Goal: Information Seeking & Learning: Find specific fact

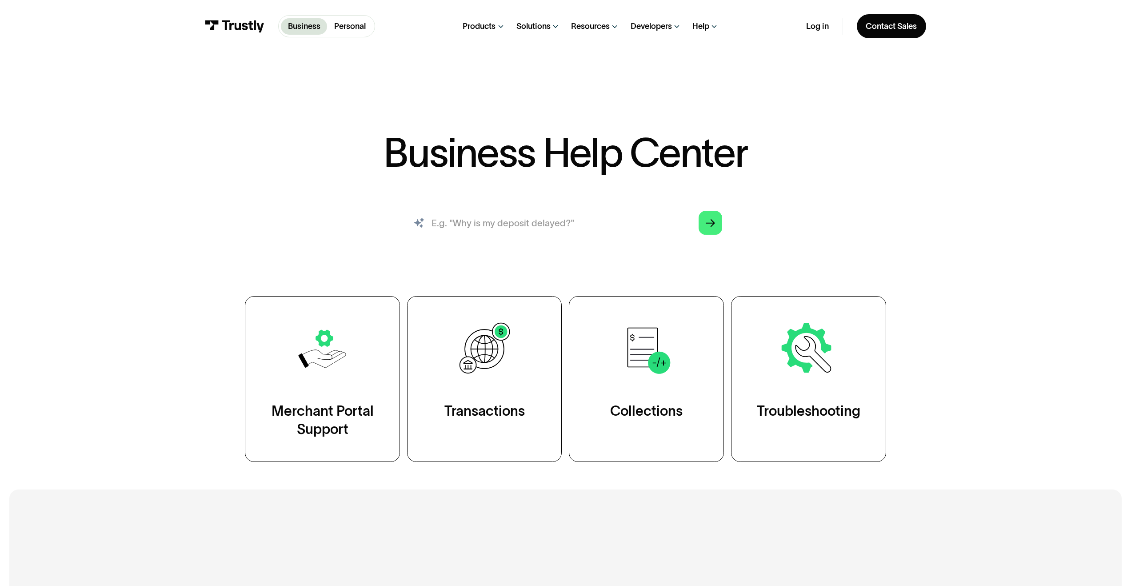
click at [502, 220] on input "search" at bounding box center [565, 222] width 332 height 36
type input "trustly fees"
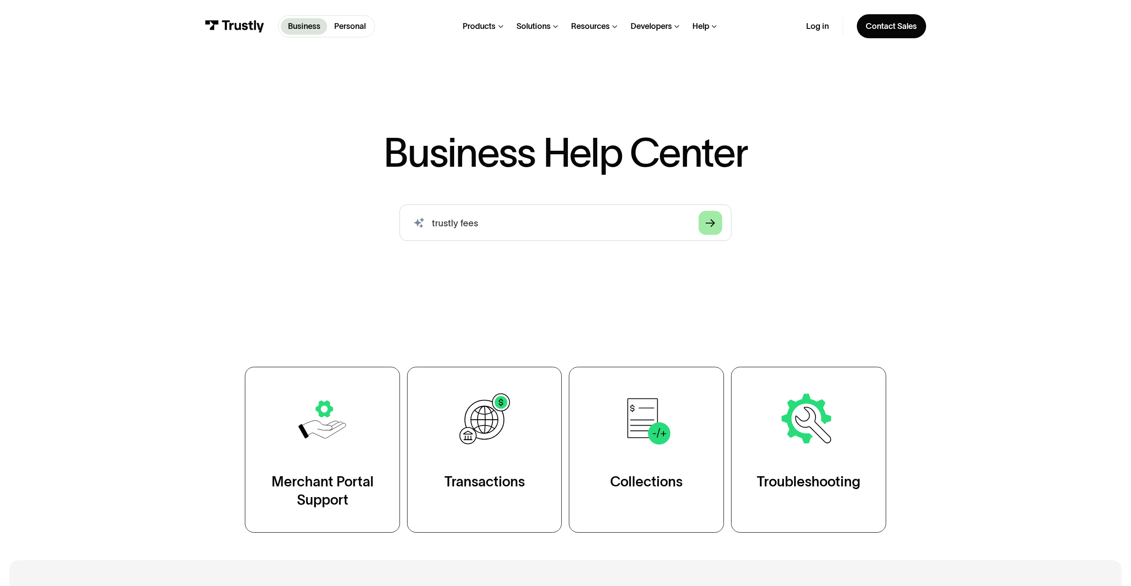
click at [719, 224] on link "Arrow Right" at bounding box center [710, 223] width 24 height 24
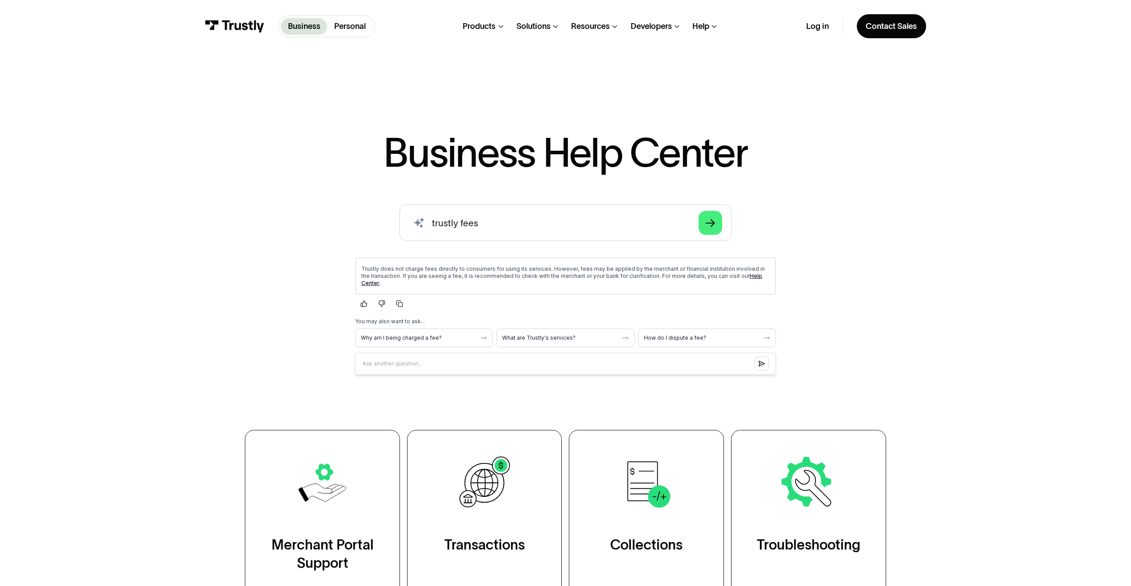
scroll to position [2, 0]
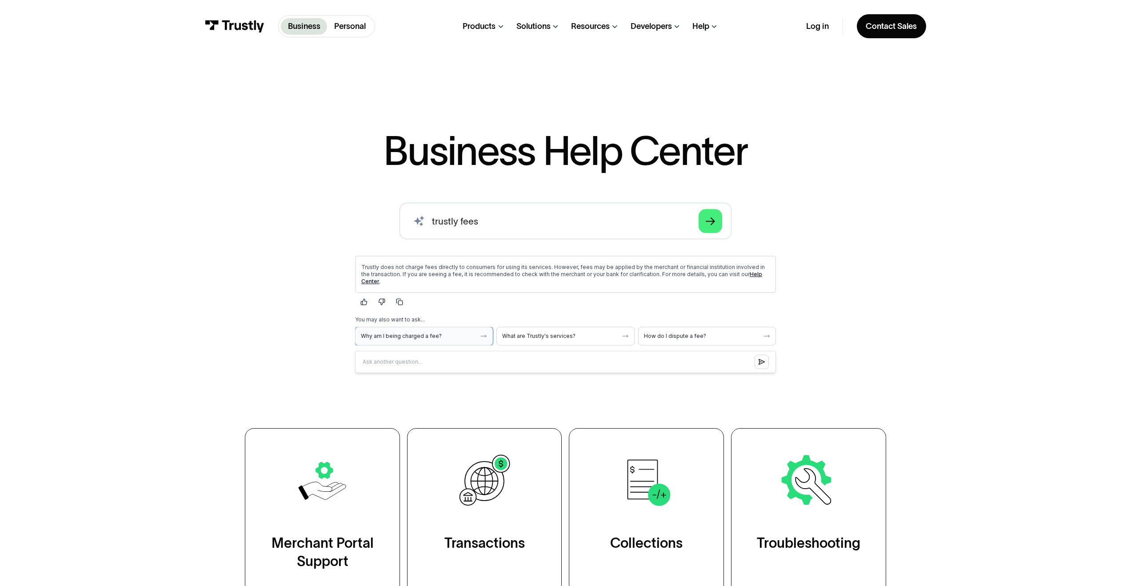
click at [427, 332] on span "Why am I being charged a fee?" at bounding box center [419, 335] width 116 height 7
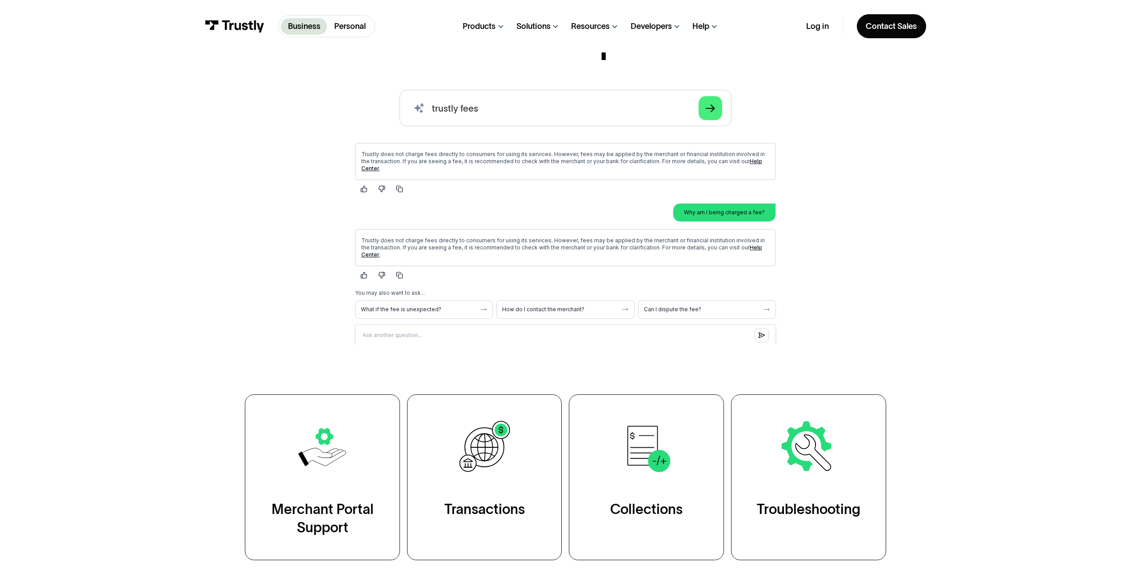
scroll to position [156, 0]
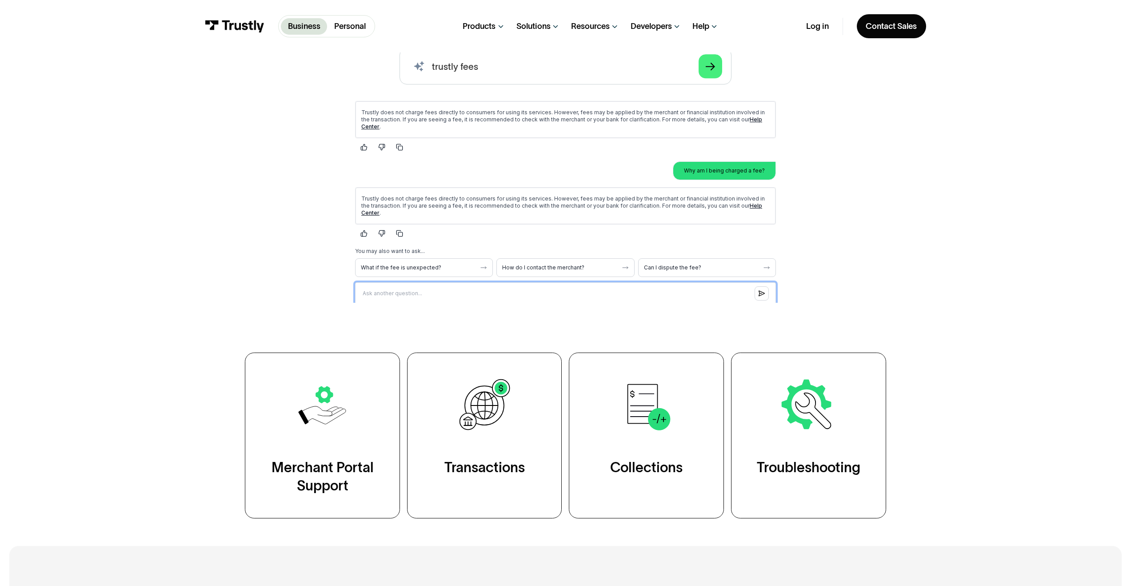
click at [514, 282] on input "Question box" at bounding box center [565, 293] width 421 height 22
type input "NSF fee"
click at [764, 289] on icon "Submit question" at bounding box center [761, 292] width 6 height 7
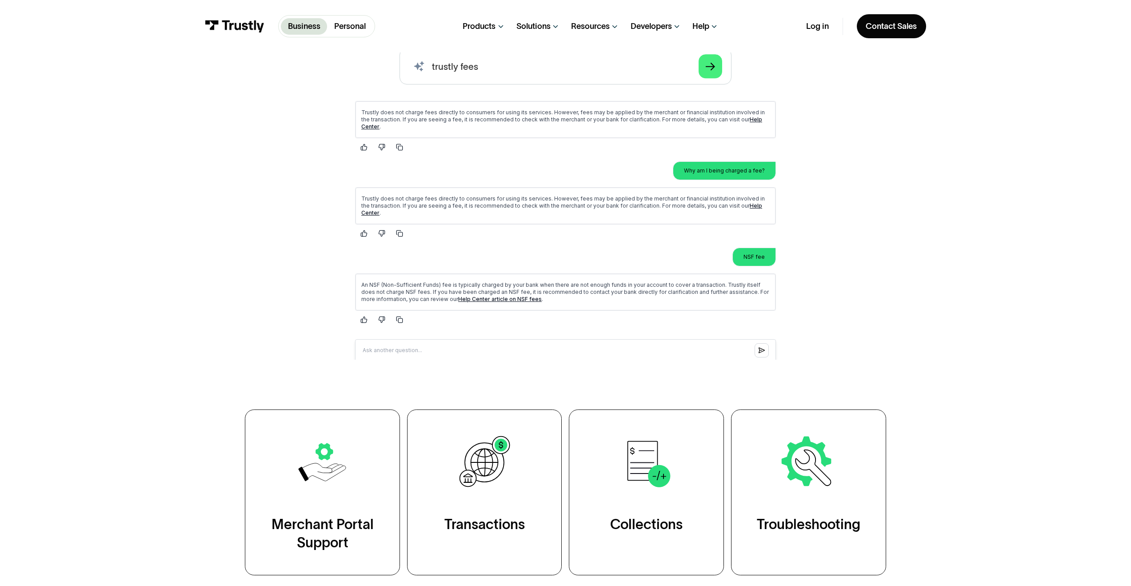
click at [499, 295] on link "Help Center article on NSF fees" at bounding box center [500, 298] width 84 height 7
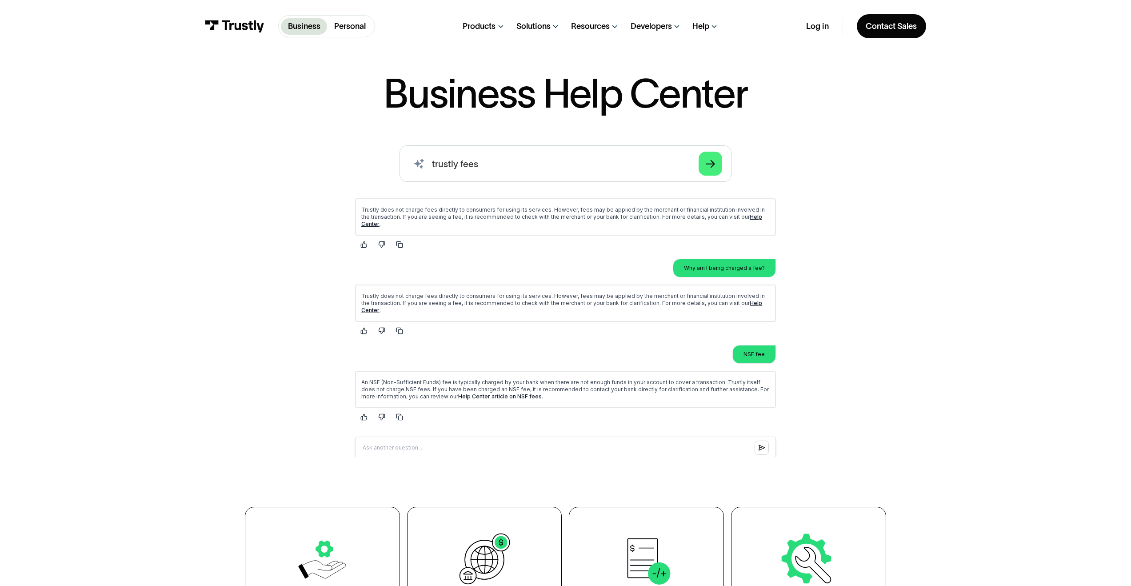
scroll to position [0, 0]
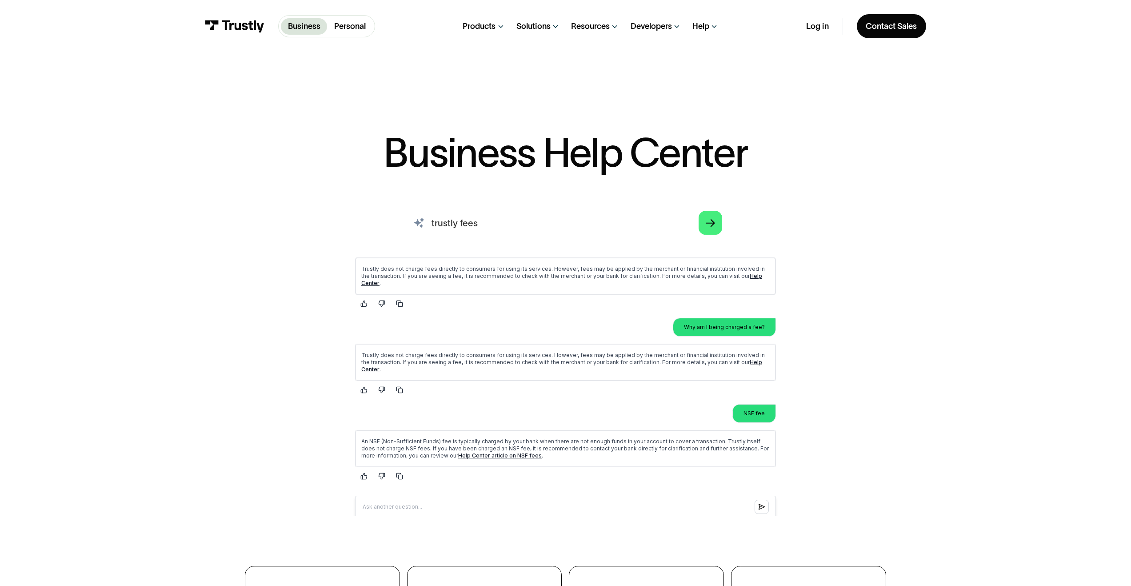
drag, startPoint x: 414, startPoint y: 216, endPoint x: 399, endPoint y: 218, distance: 14.8
click at [400, 218] on input "trustly fees" at bounding box center [565, 222] width 332 height 36
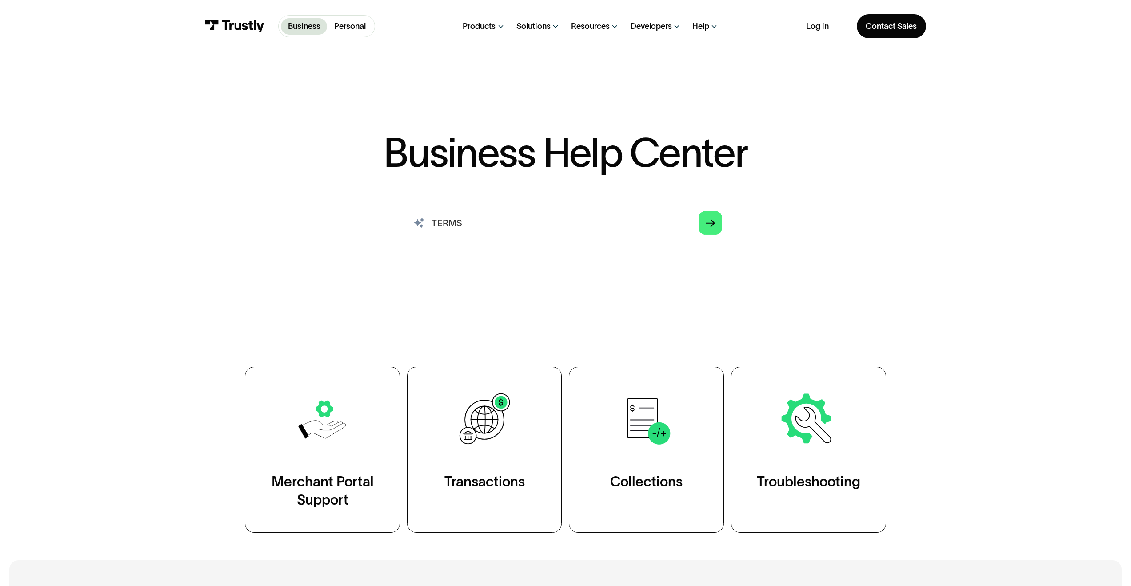
drag, startPoint x: 627, startPoint y: 229, endPoint x: 688, endPoint y: 233, distance: 61.0
click at [629, 228] on input "TERMS" at bounding box center [565, 222] width 332 height 36
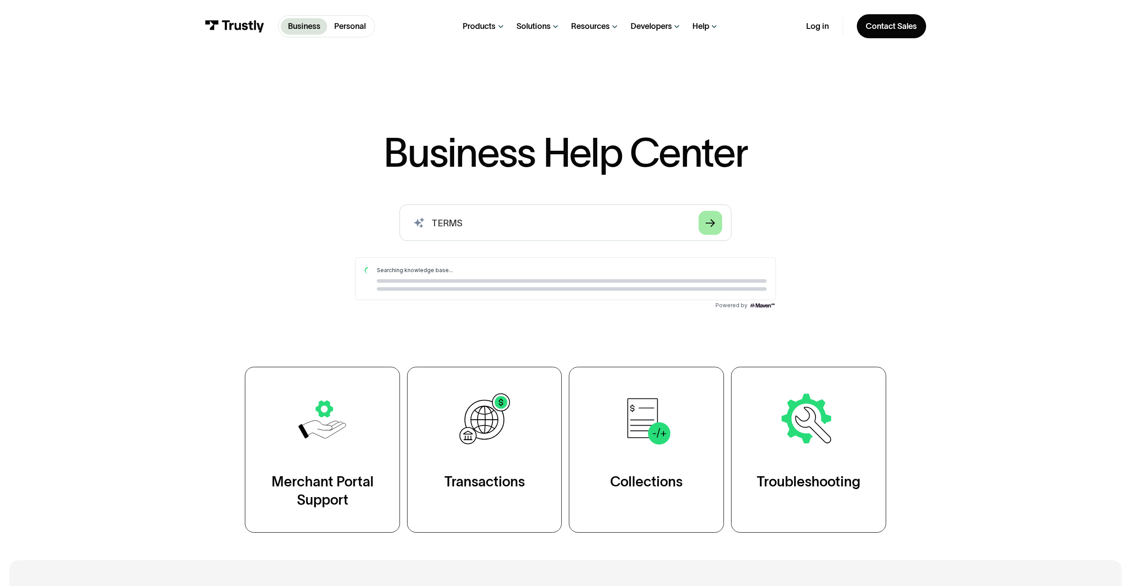
click at [708, 226] on icon "Arrow Right" at bounding box center [709, 223] width 9 height 10
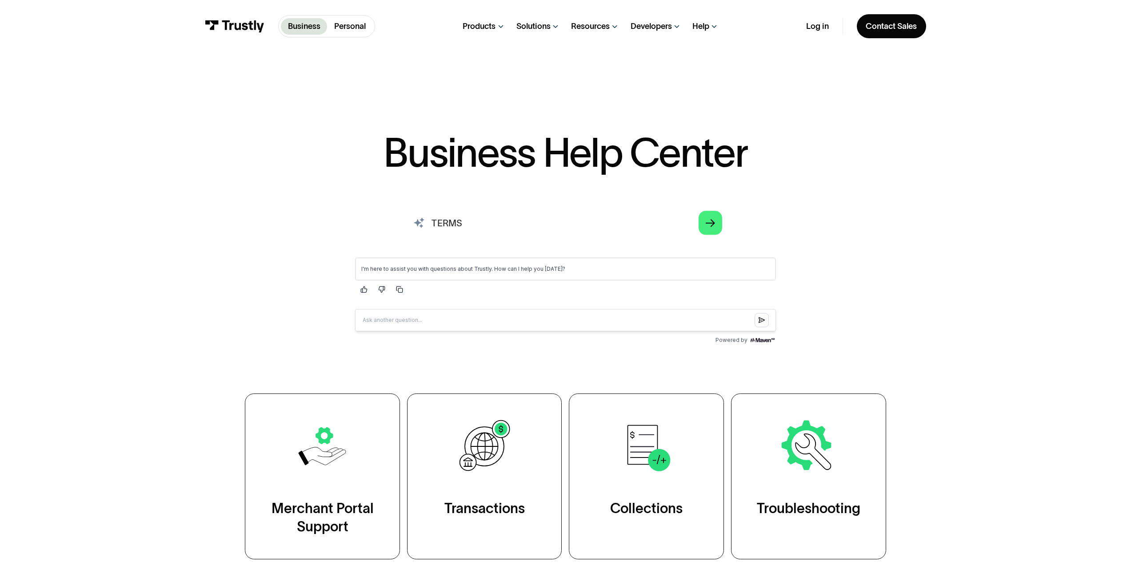
click at [519, 236] on input "TERMS" at bounding box center [565, 222] width 332 height 36
type input "T"
type input "terms and conditions"
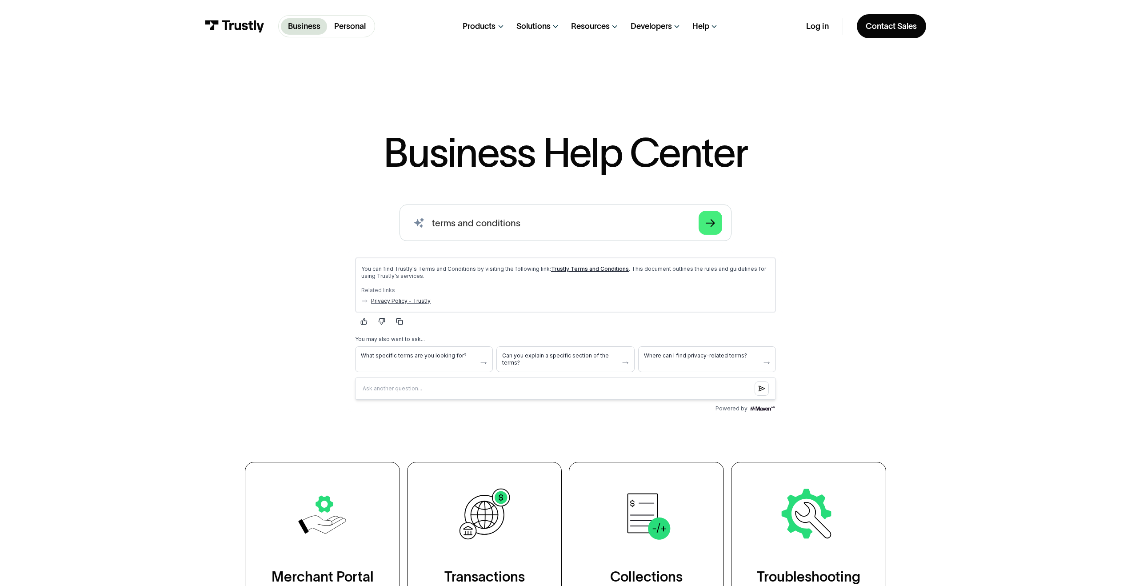
click at [585, 265] on link "Trustly Terms and Conditions" at bounding box center [590, 268] width 78 height 7
